Goal: Communication & Community: Answer question/provide support

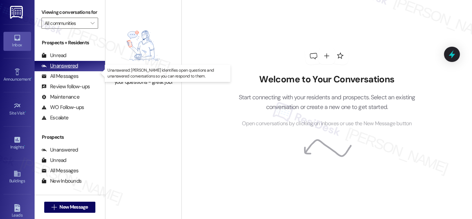
click at [70, 70] on div "Unanswered" at bounding box center [59, 65] width 37 height 7
drag, startPoint x: 77, startPoint y: 72, endPoint x: 81, endPoint y: 73, distance: 3.9
click at [78, 71] on div "Unanswered (0)" at bounding box center [70, 66] width 71 height 10
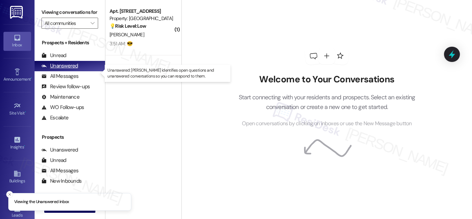
click at [62, 70] on div "Unanswered" at bounding box center [59, 65] width 37 height 7
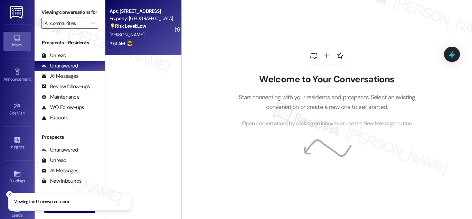
click at [134, 17] on div "Property: [GEOGRAPHIC_DATA]" at bounding box center [142, 18] width 64 height 7
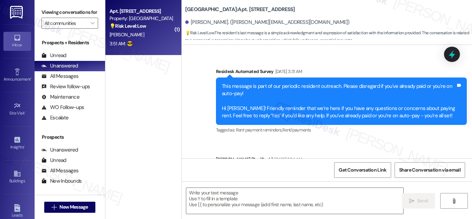
type textarea "Fetching suggested responses. Please feel free to read through the conversation…"
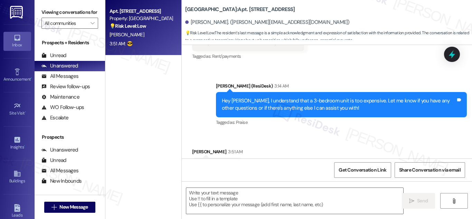
scroll to position [4605, 0]
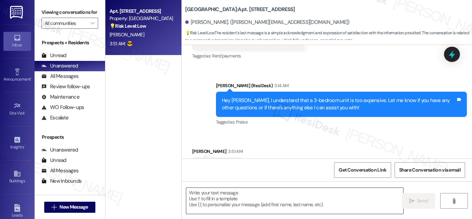
click at [348, 206] on textarea at bounding box center [294, 201] width 217 height 26
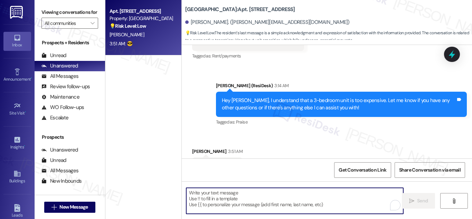
click at [338, 207] on textarea "To enrich screen reader interactions, please activate Accessibility in Grammarl…" at bounding box center [294, 201] width 217 height 26
click at [333, 202] on textarea "To enrich screen reader interactions, please activate Accessibility in Grammarl…" at bounding box center [294, 201] width 217 height 26
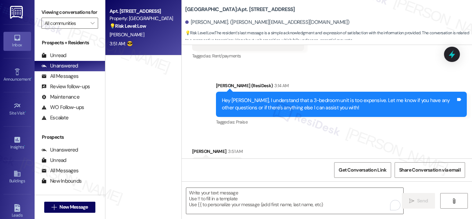
click at [144, 76] on div "Apt. [STREET_ADDRESS] Property: [GEOGRAPHIC_DATA] 💡 Risk Level: Low The residen…" at bounding box center [143, 85] width 76 height 170
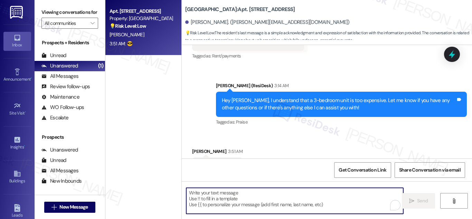
click at [264, 195] on textarea "To enrich screen reader interactions, please activate Accessibility in Grammarl…" at bounding box center [294, 201] width 217 height 26
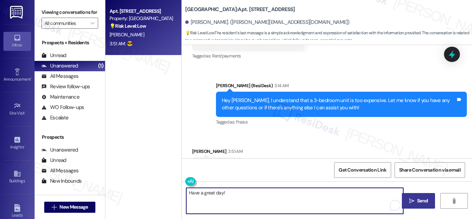
type textarea "Have a great day!"
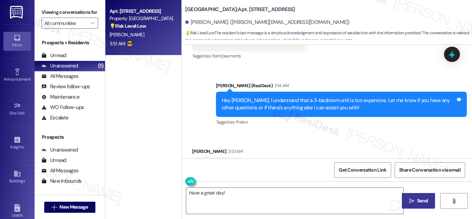
click at [423, 201] on span "Send" at bounding box center [422, 200] width 11 height 7
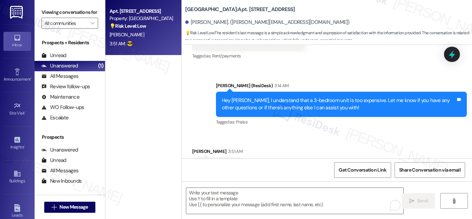
scroll to position [4605, 0]
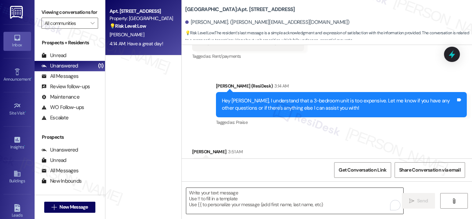
click at [335, 204] on textarea "To enrich screen reader interactions, please activate Accessibility in Grammarl…" at bounding box center [294, 201] width 217 height 26
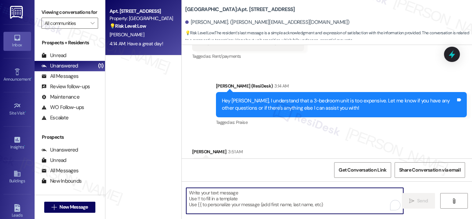
click at [264, 197] on textarea "To enrich screen reader interactions, please activate Accessibility in Grammarl…" at bounding box center [294, 201] width 217 height 26
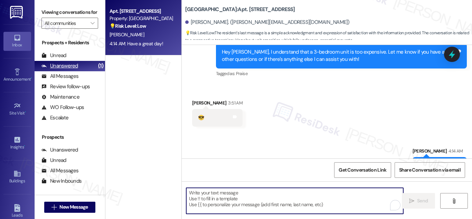
click at [76, 70] on div "Unanswered" at bounding box center [59, 65] width 37 height 7
